Goal: Task Accomplishment & Management: Manage account settings

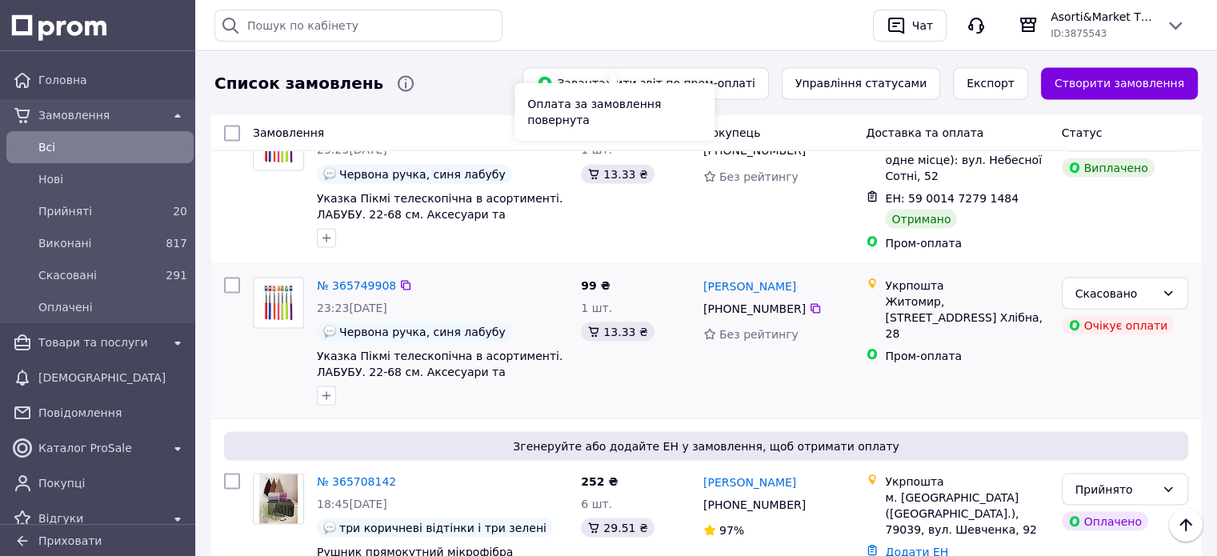
scroll to position [2951, 0]
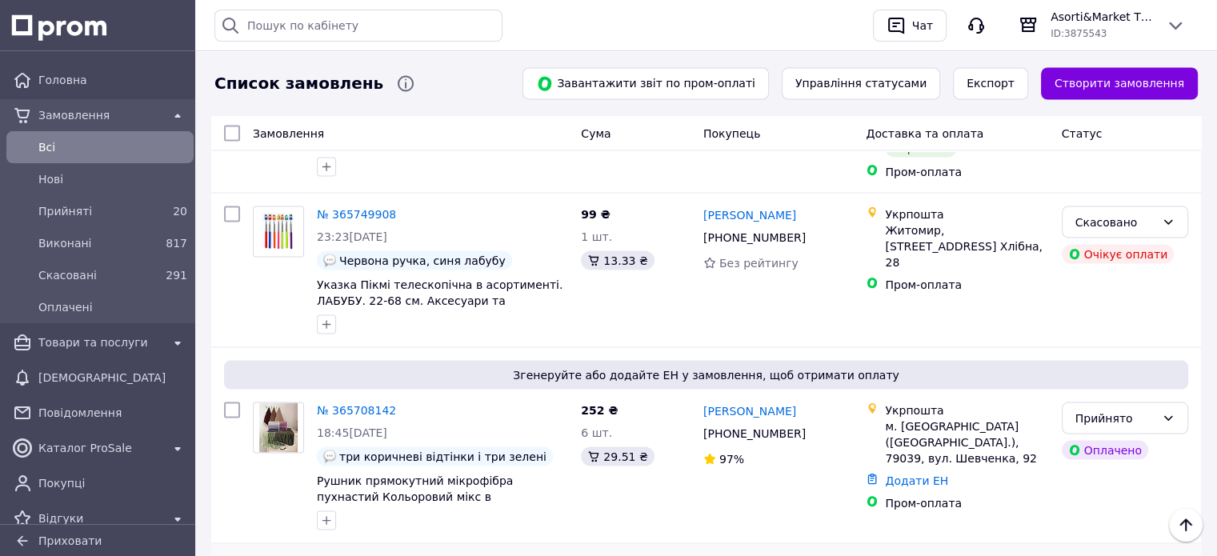
click at [1101, 339] on li "Виконано" at bounding box center [1123, 338] width 125 height 29
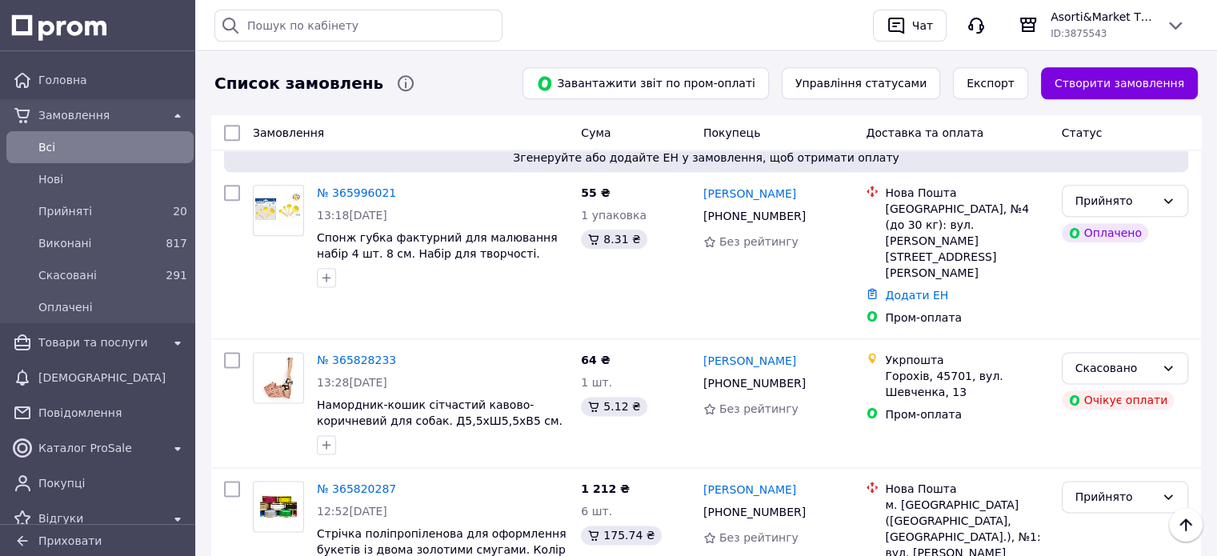
scroll to position [1991, 0]
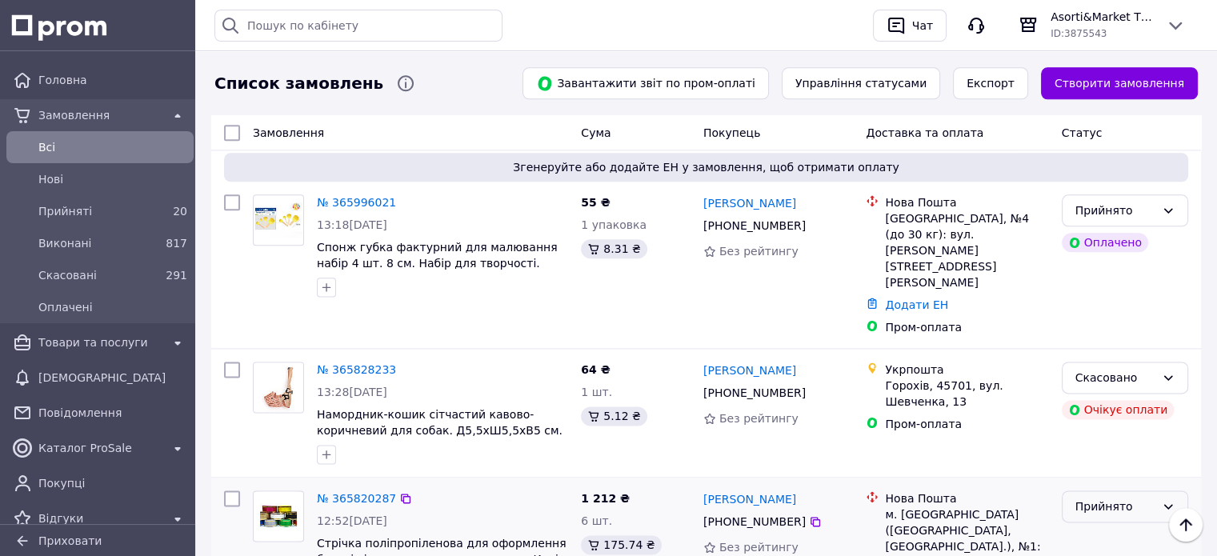
click at [1166, 500] on icon at bounding box center [1167, 506] width 13 height 13
click at [1092, 309] on li "Виконано" at bounding box center [1123, 305] width 125 height 29
drag, startPoint x: 60, startPoint y: 214, endPoint x: 58, endPoint y: 233, distance: 19.3
click at [60, 214] on span "Прийняті" at bounding box center [96, 211] width 117 height 16
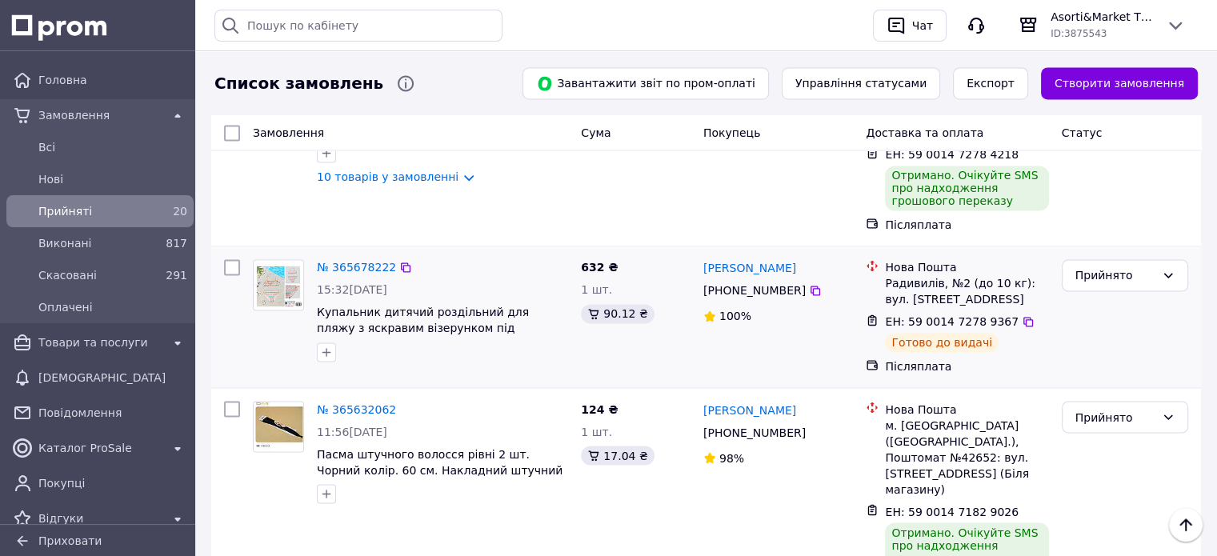
scroll to position [2560, 0]
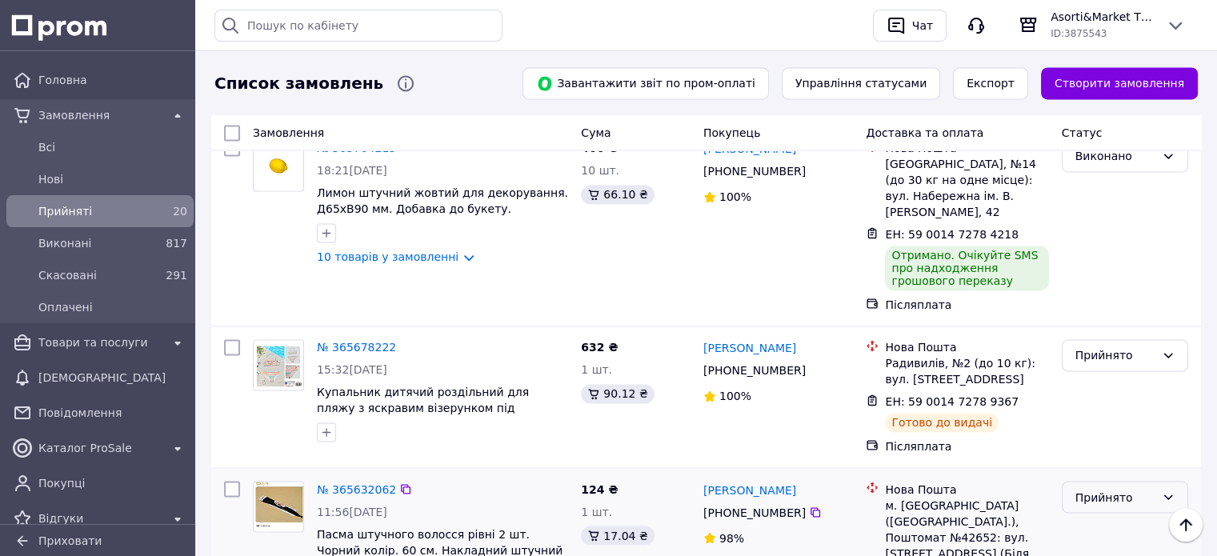
click at [1165, 494] on icon at bounding box center [1168, 496] width 9 height 5
click at [1100, 278] on li "Виконано" at bounding box center [1123, 280] width 125 height 29
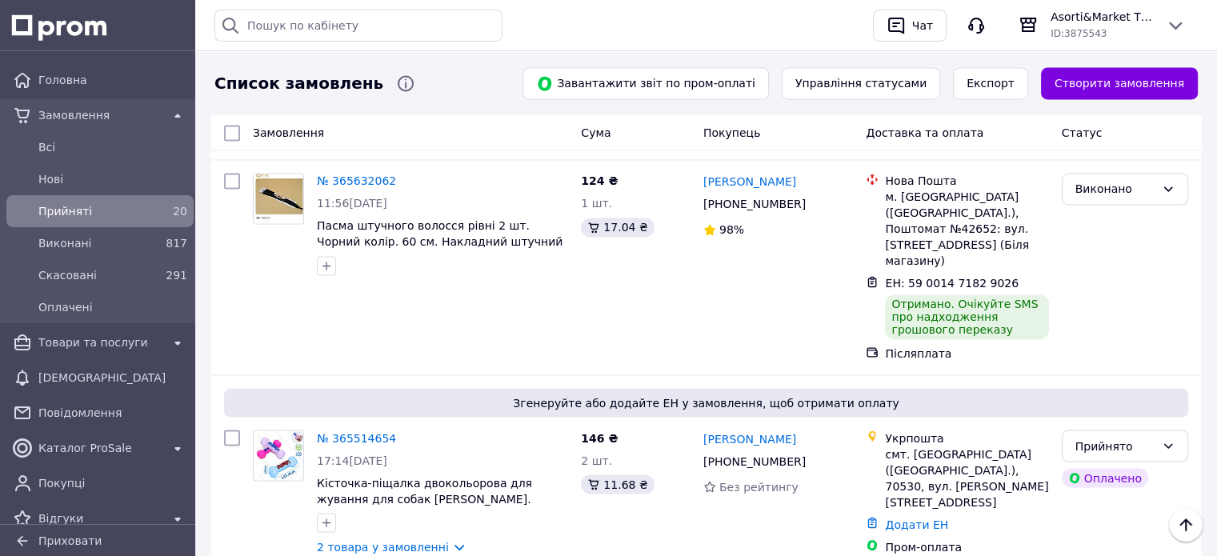
scroll to position [2696, 0]
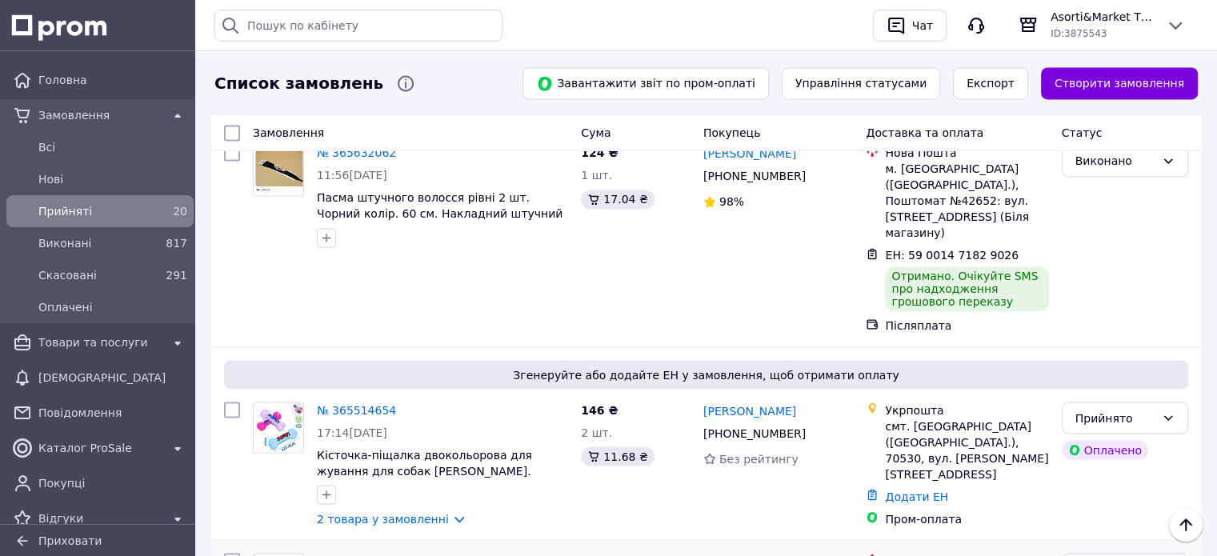
click at [1090, 338] on li "Виконано" at bounding box center [1123, 337] width 125 height 29
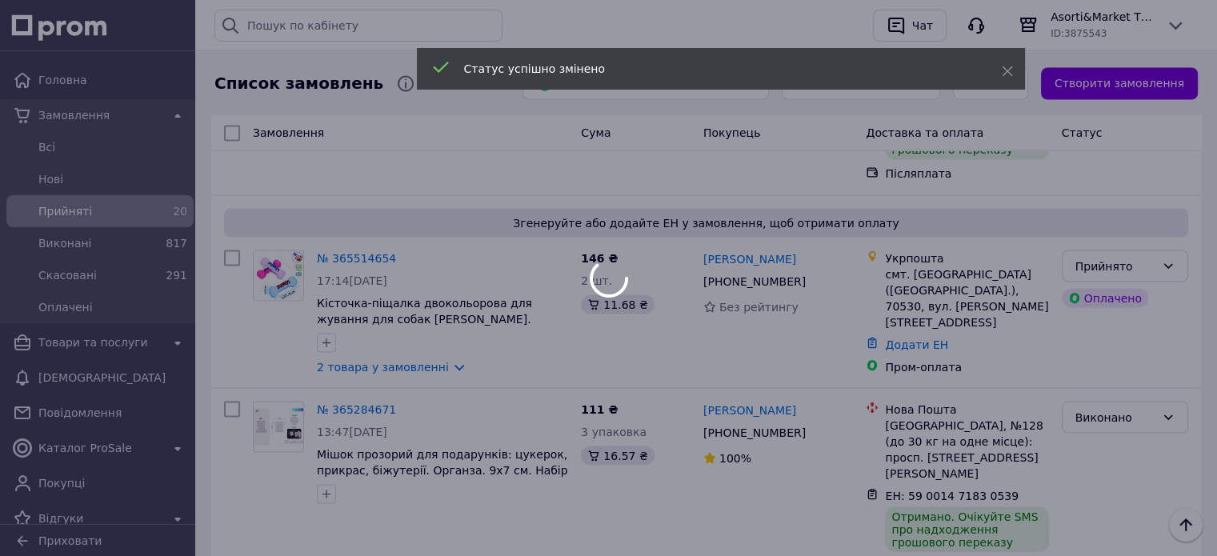
scroll to position [2856, 0]
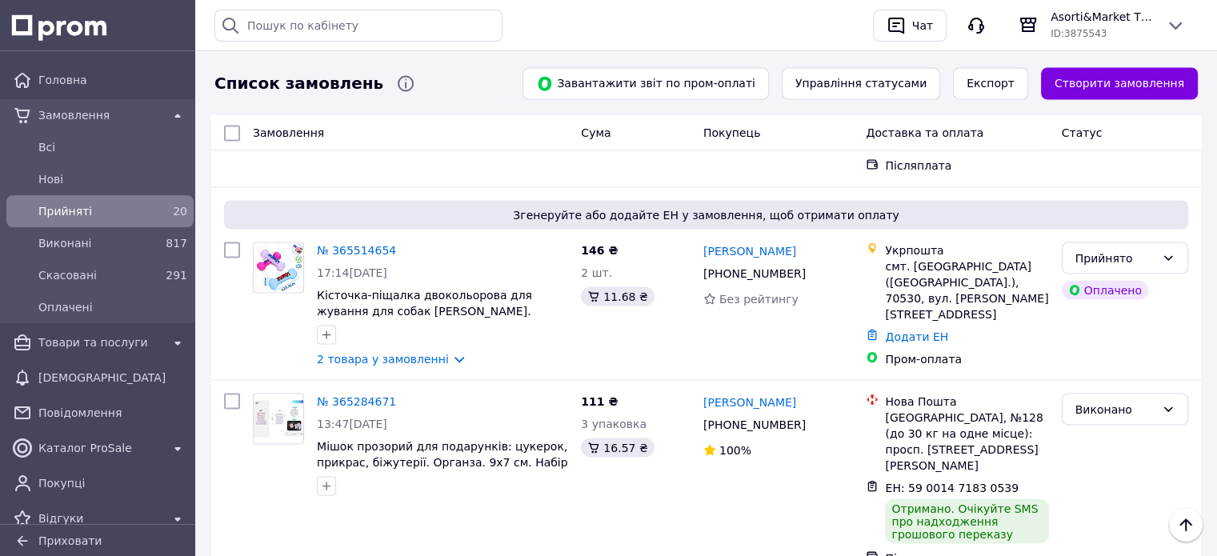
click at [1083, 355] on li "Виконано" at bounding box center [1123, 360] width 125 height 29
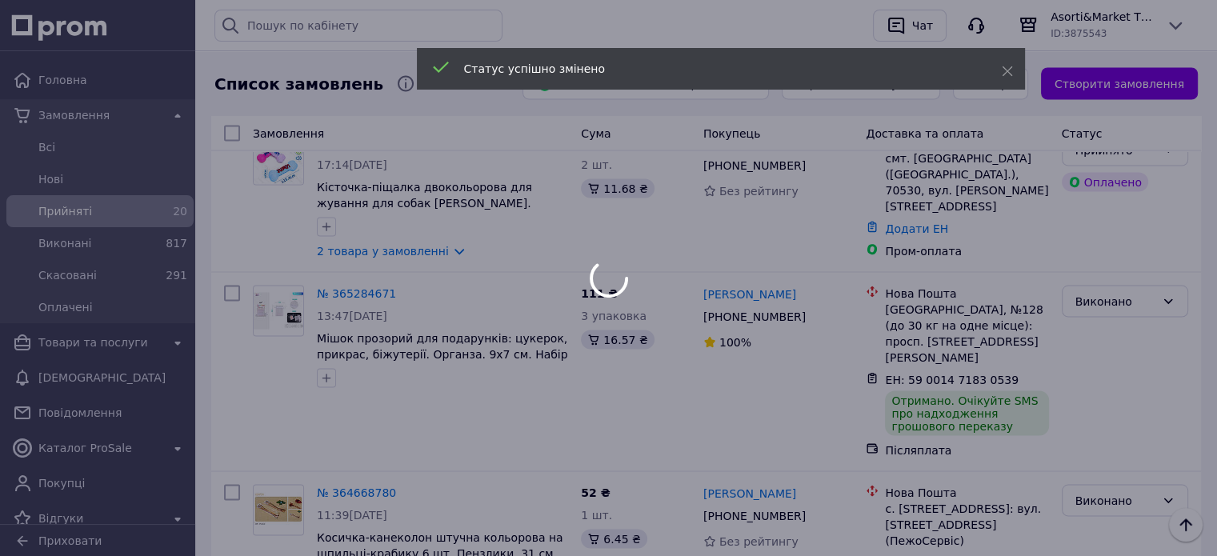
scroll to position [2983, 0]
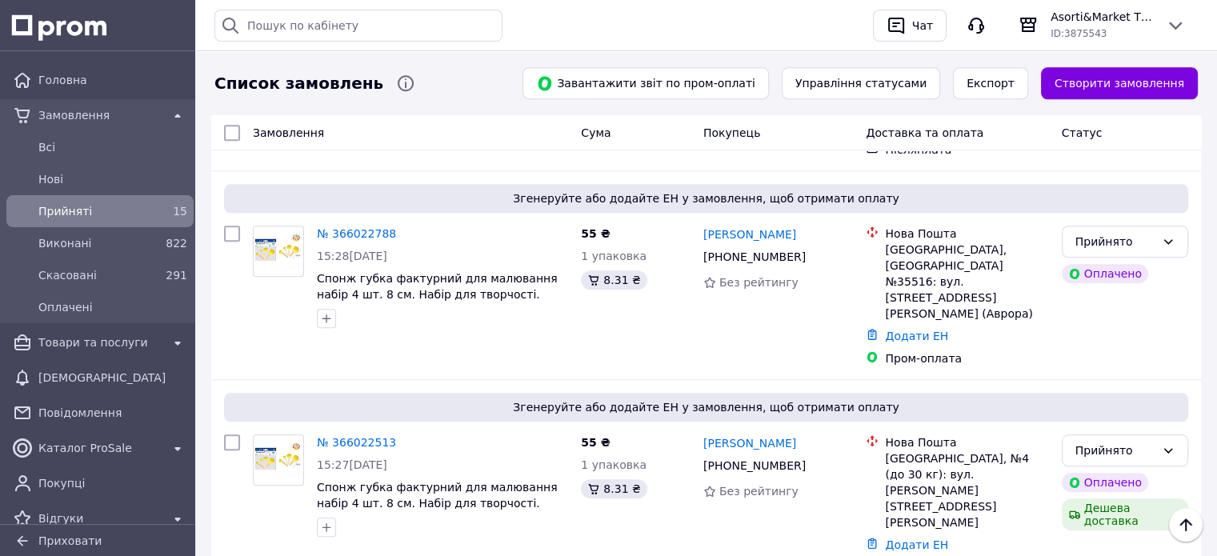
scroll to position [1291, 0]
